Goal: Task Accomplishment & Management: Use online tool/utility

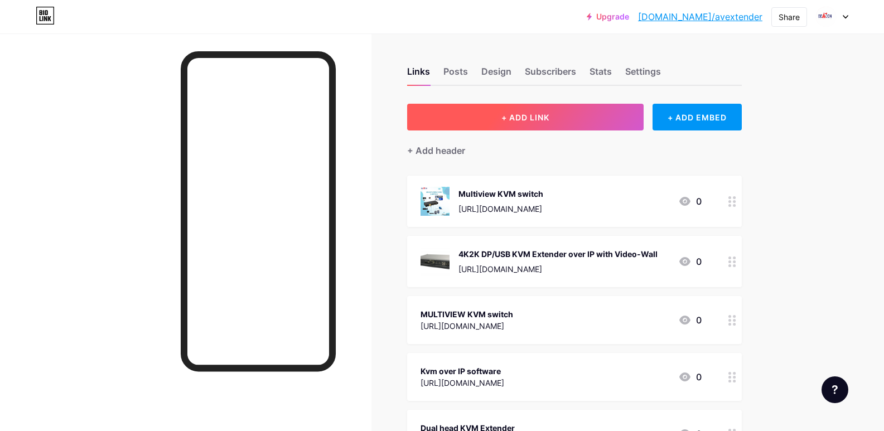
click at [504, 116] on button "+ ADD LINK" at bounding box center [525, 117] width 237 height 27
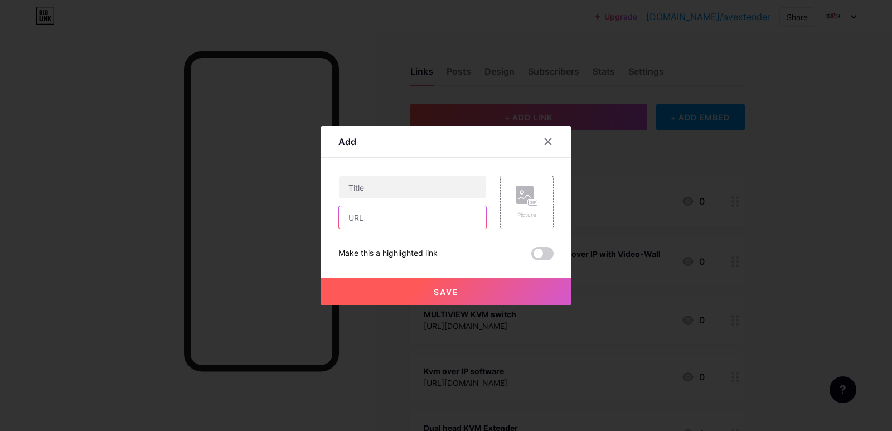
click at [364, 212] on input "text" at bounding box center [412, 217] width 147 height 22
paste input "[URL][DOMAIN_NAME]"
type input "[URL][DOMAIN_NAME]"
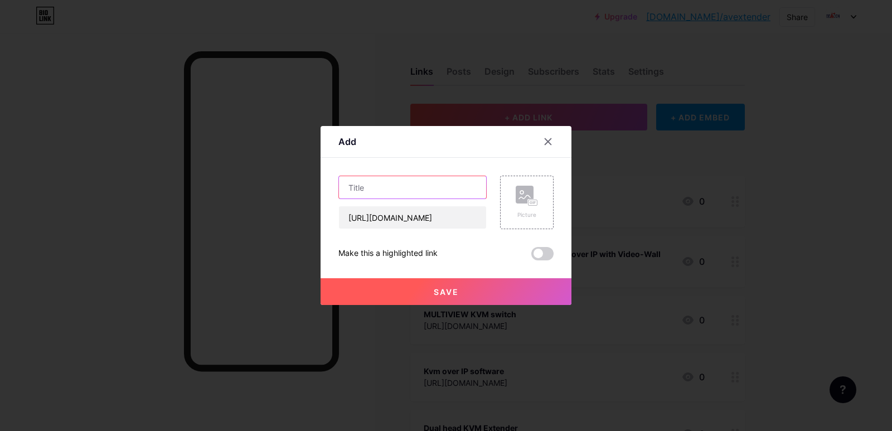
click at [399, 181] on input "text" at bounding box center [412, 187] width 147 height 22
paste input "Dual head KVM Extender"
type input "Dual head KVM Extender"
click at [438, 293] on span "Save" at bounding box center [446, 291] width 25 height 9
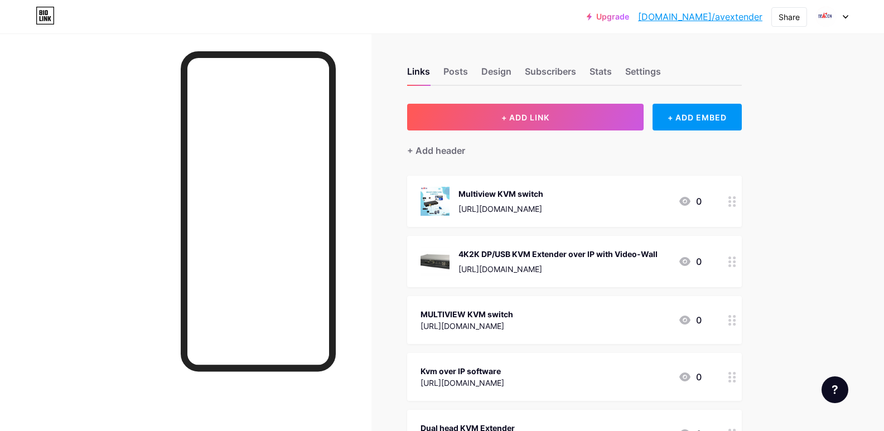
click at [706, 18] on link "[DOMAIN_NAME]/avextender" at bounding box center [700, 16] width 124 height 13
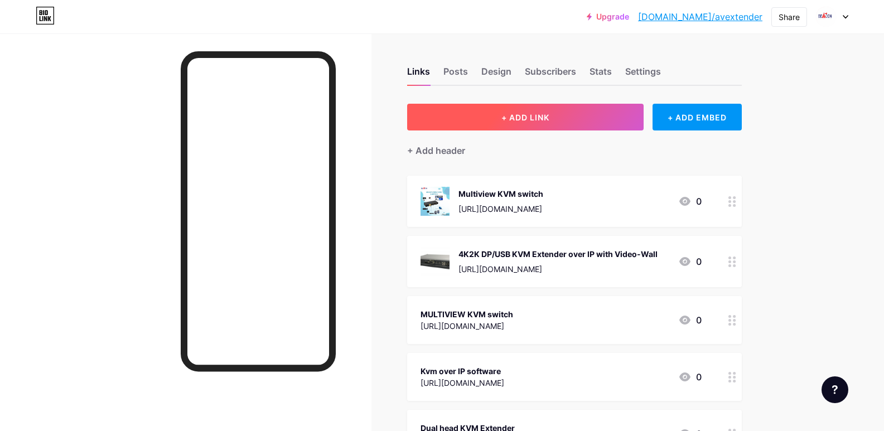
click at [514, 113] on span "+ ADD LINK" at bounding box center [525, 117] width 48 height 9
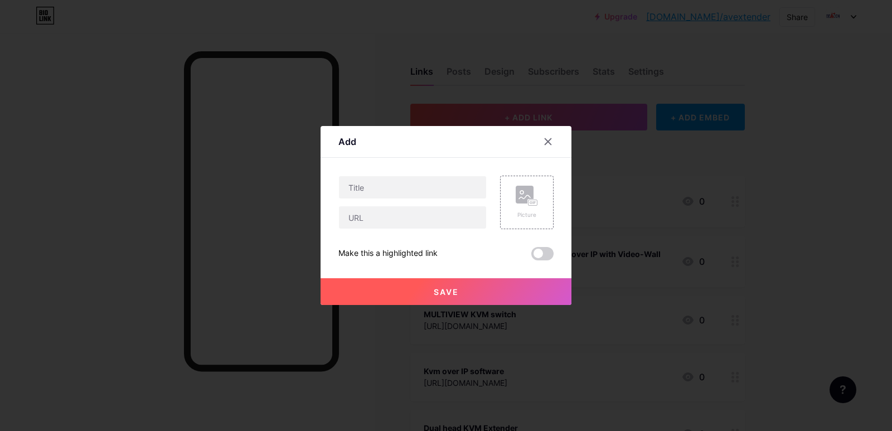
click at [381, 230] on div "Picture Make this a highlighted link Save" at bounding box center [446, 218] width 215 height 85
click at [378, 220] on input "text" at bounding box center [412, 217] width 147 height 22
paste input "[URL][DOMAIN_NAME]"
type input "[URL][DOMAIN_NAME]"
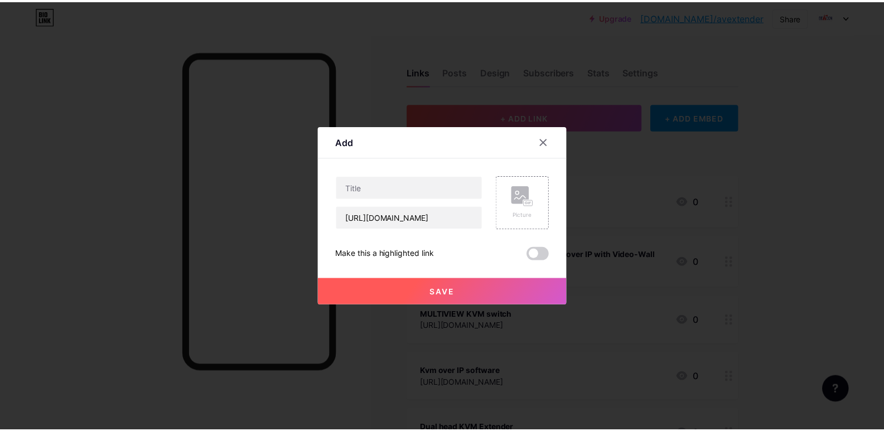
scroll to position [0, 0]
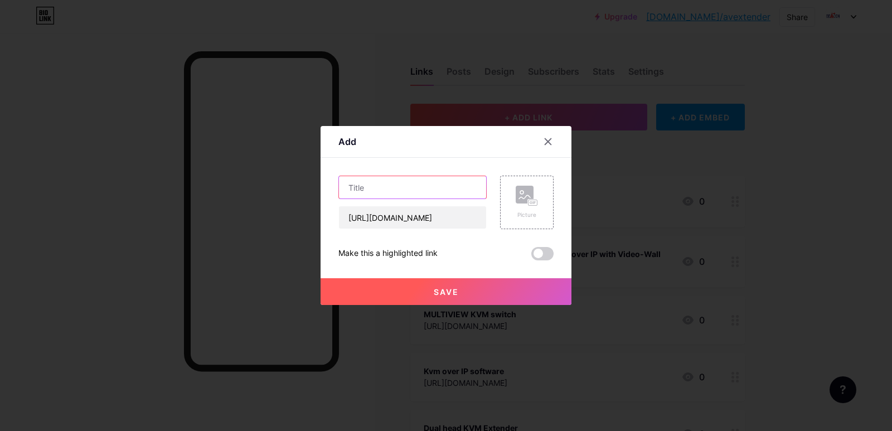
click at [369, 178] on input "text" at bounding box center [412, 187] width 147 height 22
paste input "DVI extender"
type input "DVI extender"
click at [445, 292] on span "Save" at bounding box center [446, 291] width 25 height 9
